Goal: Task Accomplishment & Management: Use online tool/utility

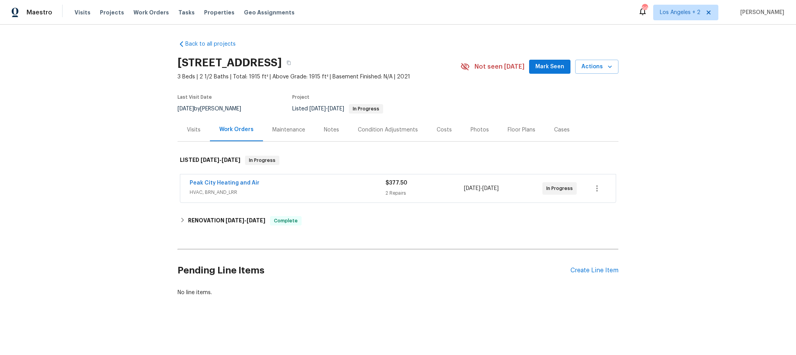
click at [322, 185] on div "Peak City Heating and Air" at bounding box center [288, 183] width 196 height 9
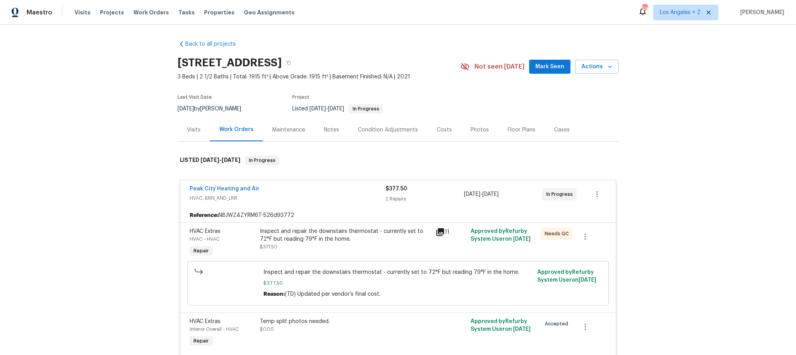
click at [439, 229] on icon at bounding box center [440, 232] width 8 height 8
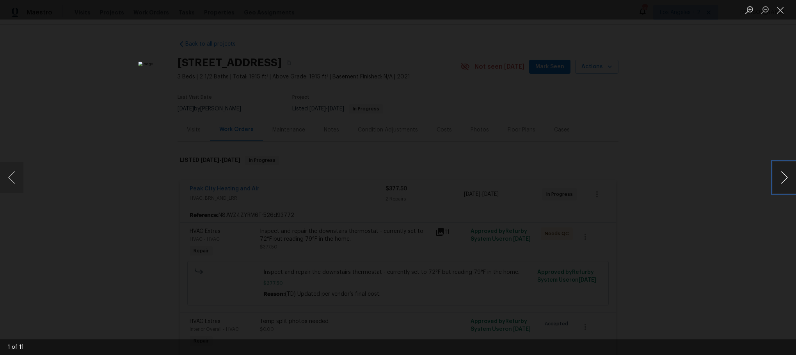
click at [783, 177] on button "Next image" at bounding box center [783, 177] width 23 height 31
click at [12, 175] on button "Previous image" at bounding box center [11, 177] width 23 height 31
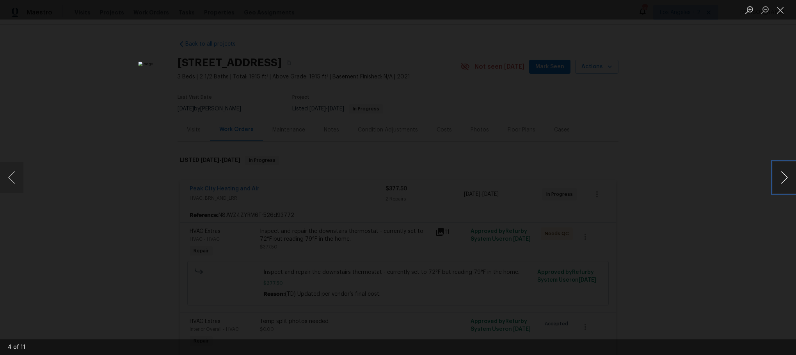
click at [780, 176] on button "Next image" at bounding box center [783, 177] width 23 height 31
click at [780, 178] on button "Next image" at bounding box center [783, 177] width 23 height 31
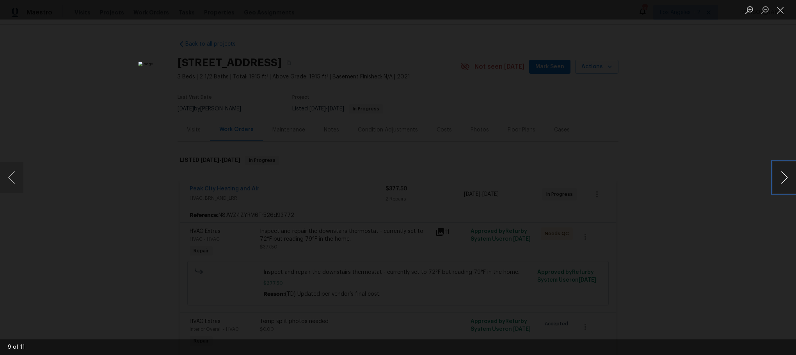
click at [783, 171] on button "Next image" at bounding box center [783, 177] width 23 height 31
click at [16, 178] on button "Previous image" at bounding box center [11, 177] width 23 height 31
click at [780, 174] on button "Next image" at bounding box center [783, 177] width 23 height 31
click at [781, 11] on button "Close lightbox" at bounding box center [780, 10] width 16 height 14
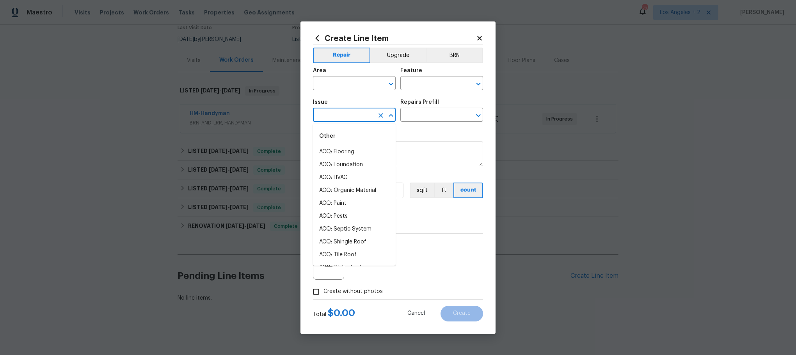
scroll to position [885, 0]
click at [391, 81] on icon "Open" at bounding box center [390, 83] width 9 height 9
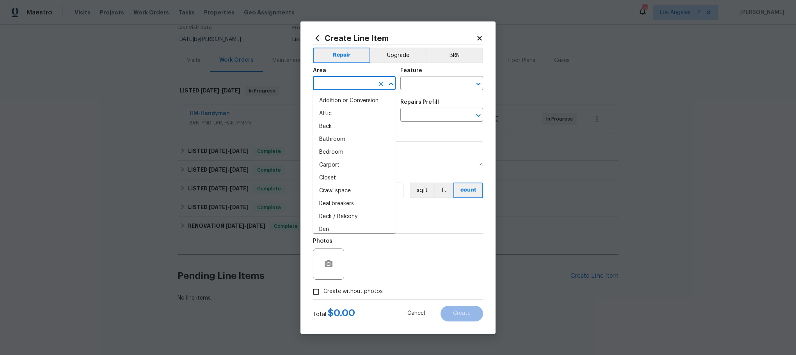
scroll to position [67, 0]
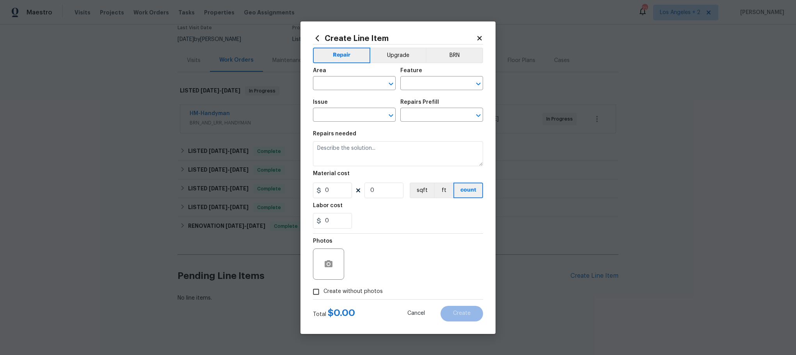
click at [478, 35] on icon at bounding box center [479, 38] width 7 height 7
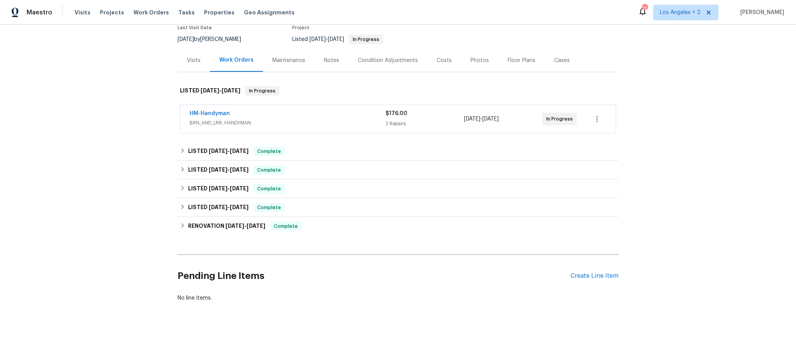
scroll to position [78, 0]
click at [589, 272] on div "Create Line Item" at bounding box center [594, 275] width 48 height 7
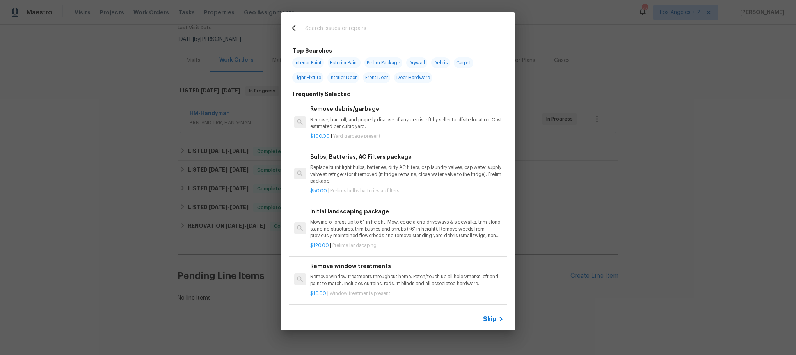
click at [491, 317] on span "Skip" at bounding box center [489, 319] width 13 height 8
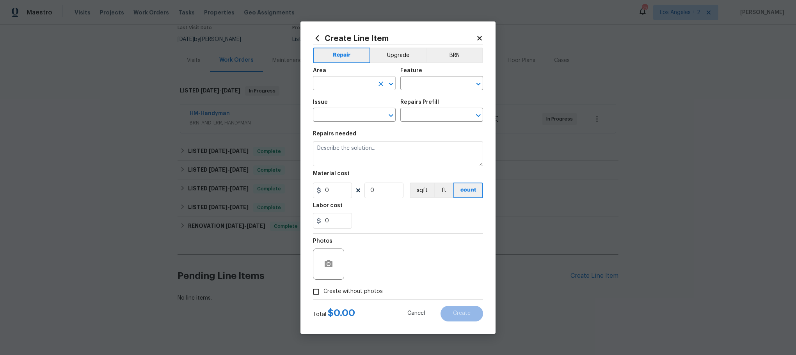
click at [390, 81] on icon "Open" at bounding box center [390, 83] width 9 height 9
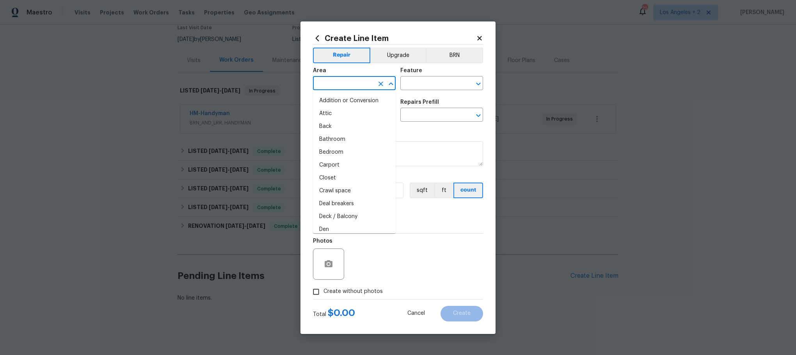
scroll to position [363, 0]
click at [477, 81] on icon "Open" at bounding box center [477, 83] width 9 height 9
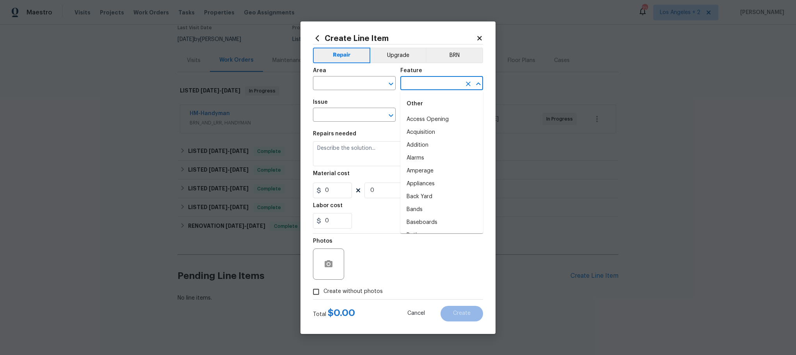
scroll to position [1644, 0]
click at [390, 113] on icon "Open" at bounding box center [390, 115] width 9 height 9
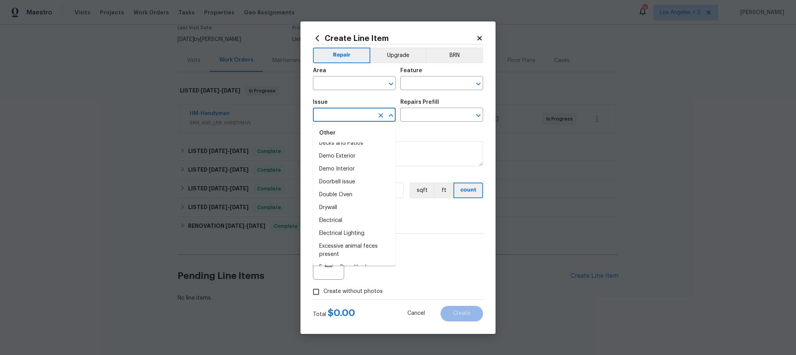
scroll to position [358, 0]
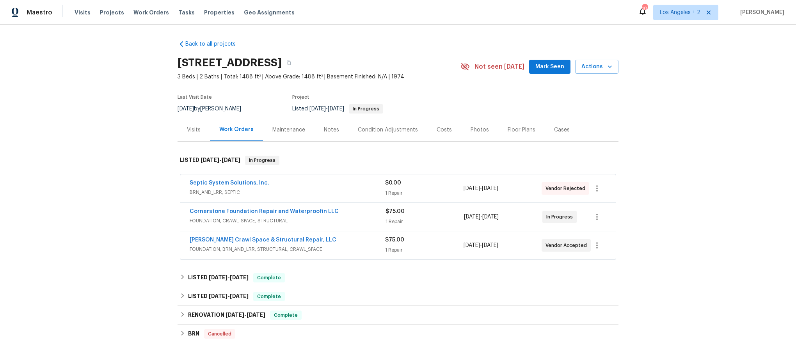
click at [347, 183] on div "Septic System Solutions, Inc." at bounding box center [287, 183] width 195 height 9
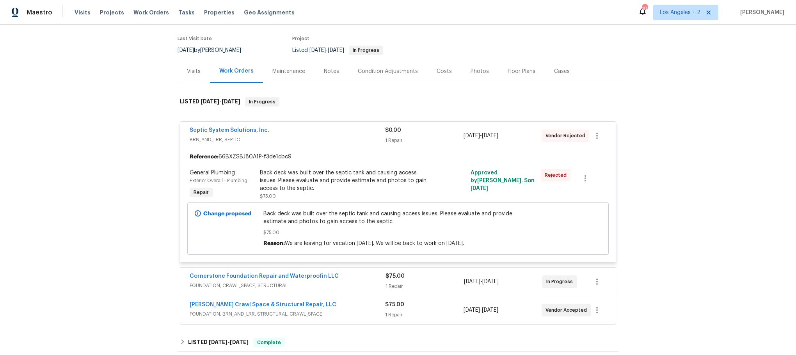
scroll to position [117, 0]
